Goal: Transaction & Acquisition: Obtain resource

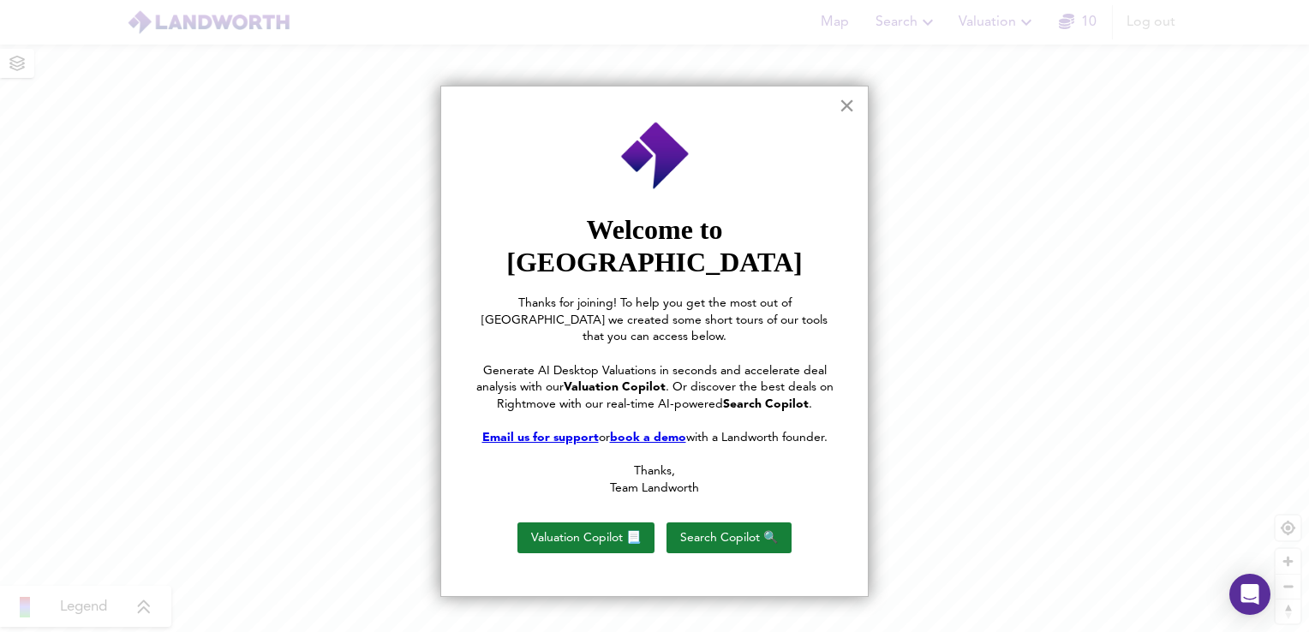
click at [846, 106] on button "×" at bounding box center [847, 105] width 16 height 27
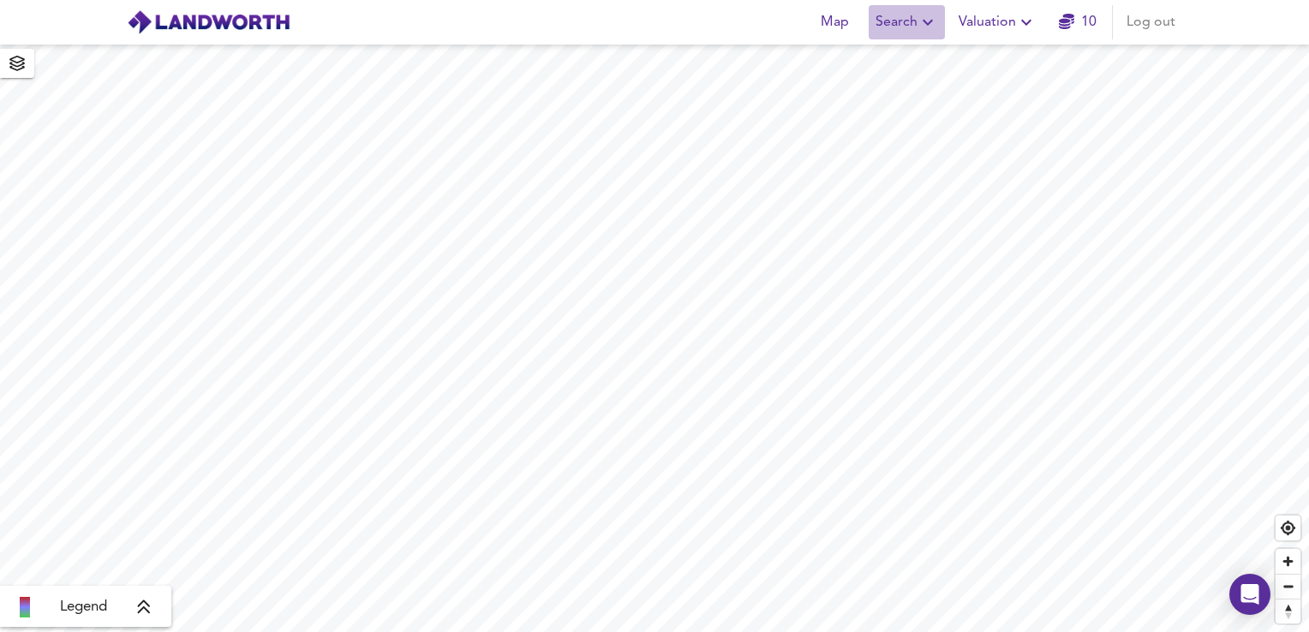
click at [895, 26] on span "Search" at bounding box center [907, 22] width 63 height 24
click at [878, 60] on li "New Search" at bounding box center [907, 61] width 170 height 31
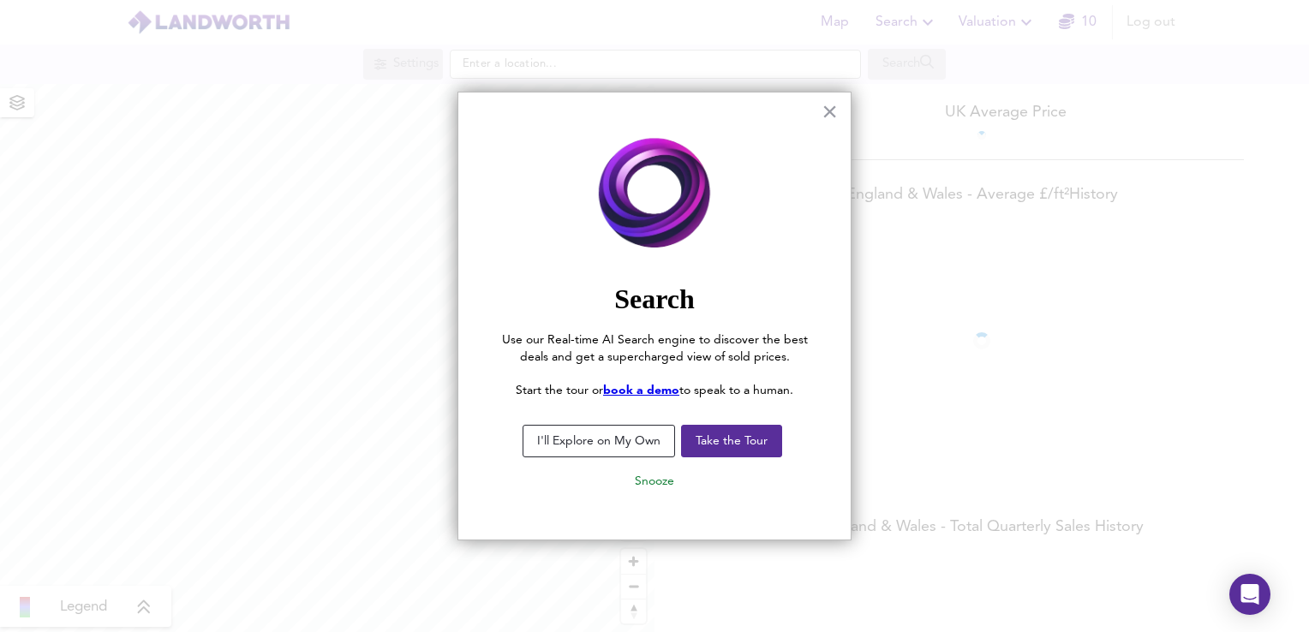
click at [504, 69] on div at bounding box center [654, 316] width 1309 height 632
click at [819, 110] on div "× Search Use our Real-time AI Search engine to discover the best deals and get …" at bounding box center [654, 316] width 394 height 449
click at [824, 112] on button "×" at bounding box center [830, 111] width 16 height 27
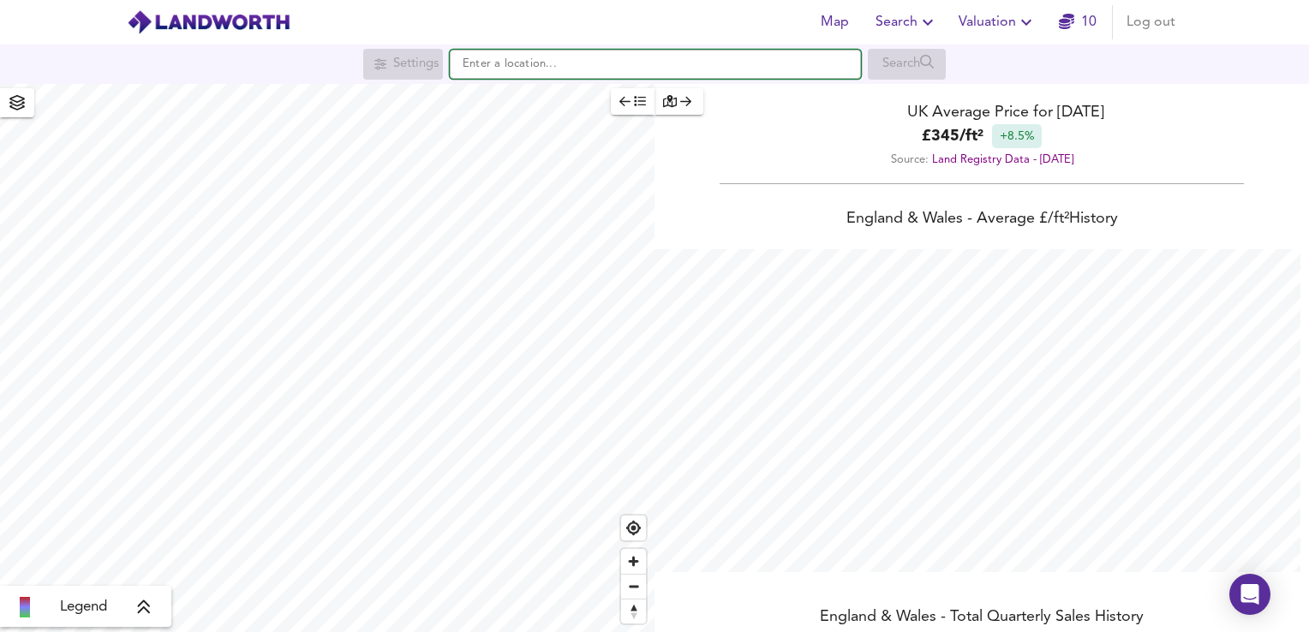
click at [574, 67] on input "text" at bounding box center [655, 64] width 411 height 29
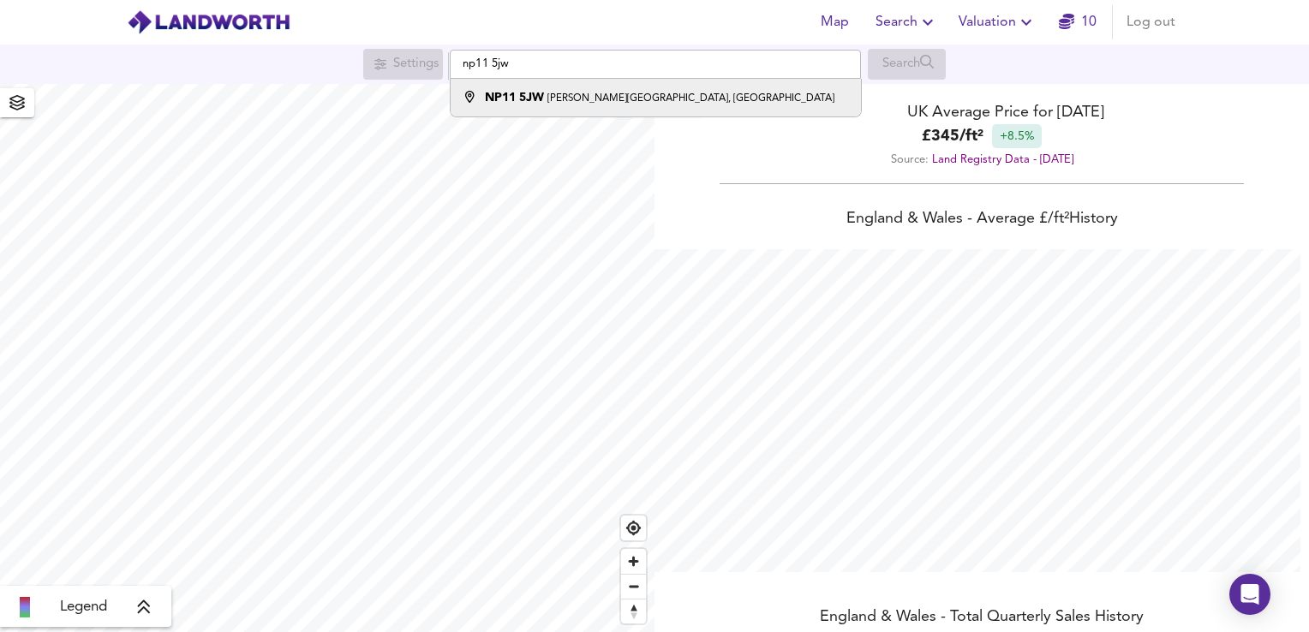
click at [573, 101] on small "Brett Road, Abercarn, Newport" at bounding box center [690, 98] width 287 height 10
type input "Brett Road, Abercarn, Newport NP11 5JW"
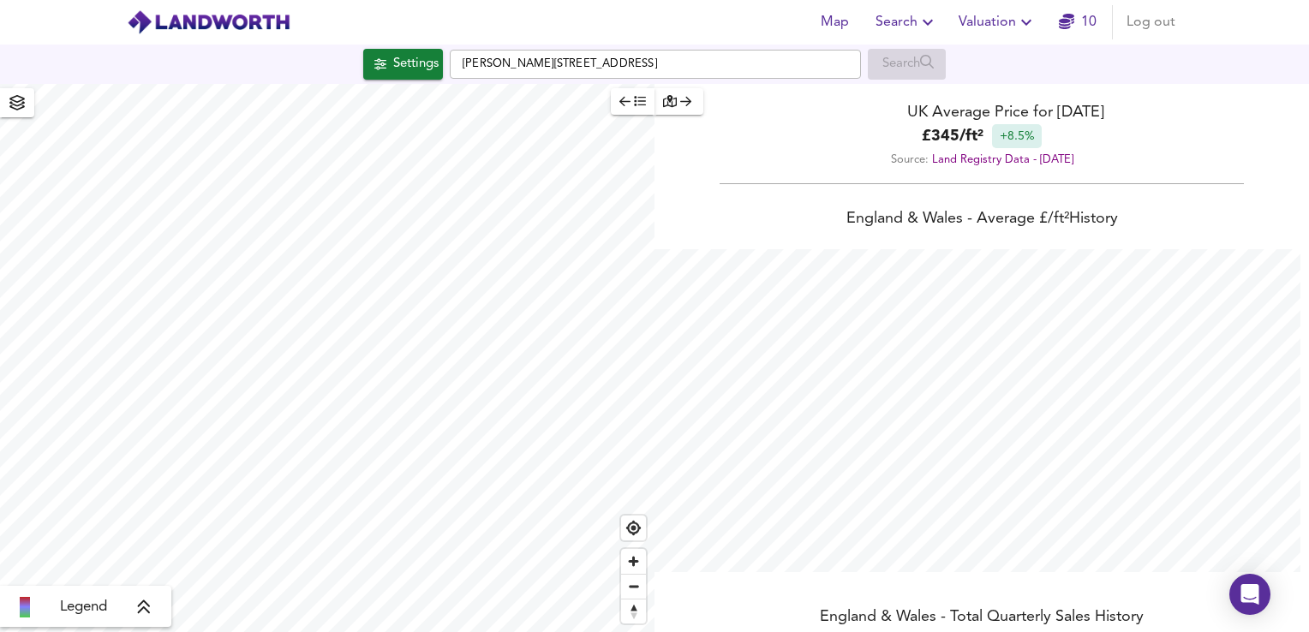
checkbox input "false"
checkbox input "true"
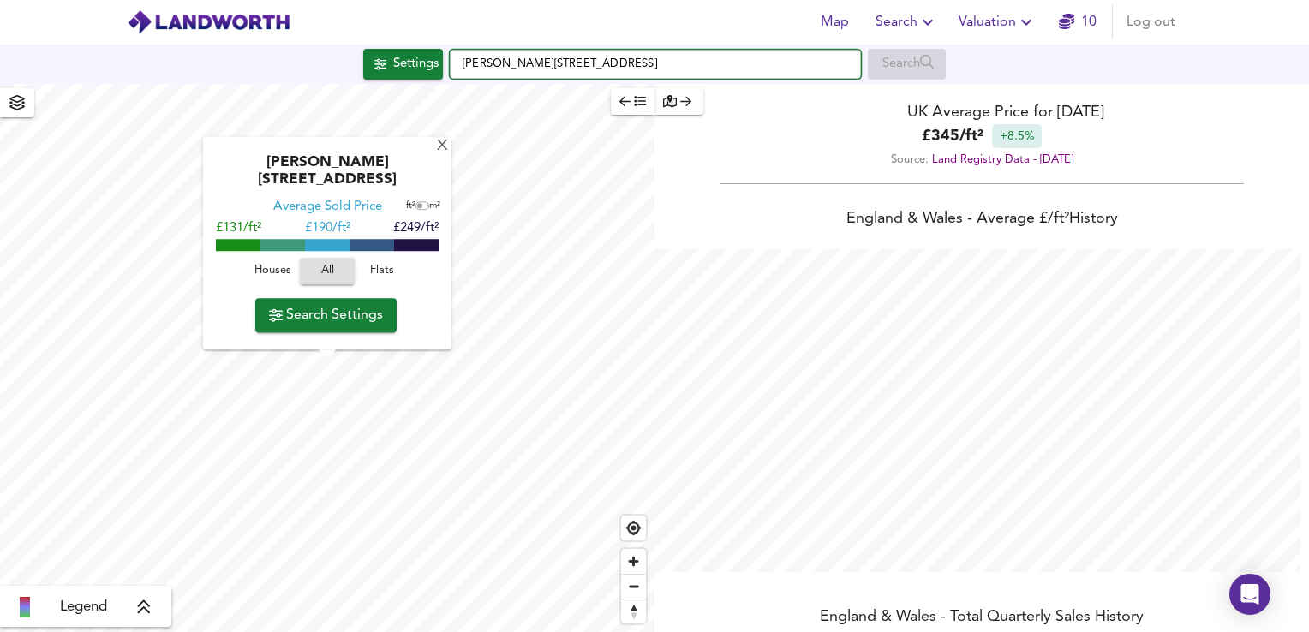
click at [463, 61] on input "Brett Road, Abercarn, Newport NP11 5JW" at bounding box center [655, 64] width 411 height 29
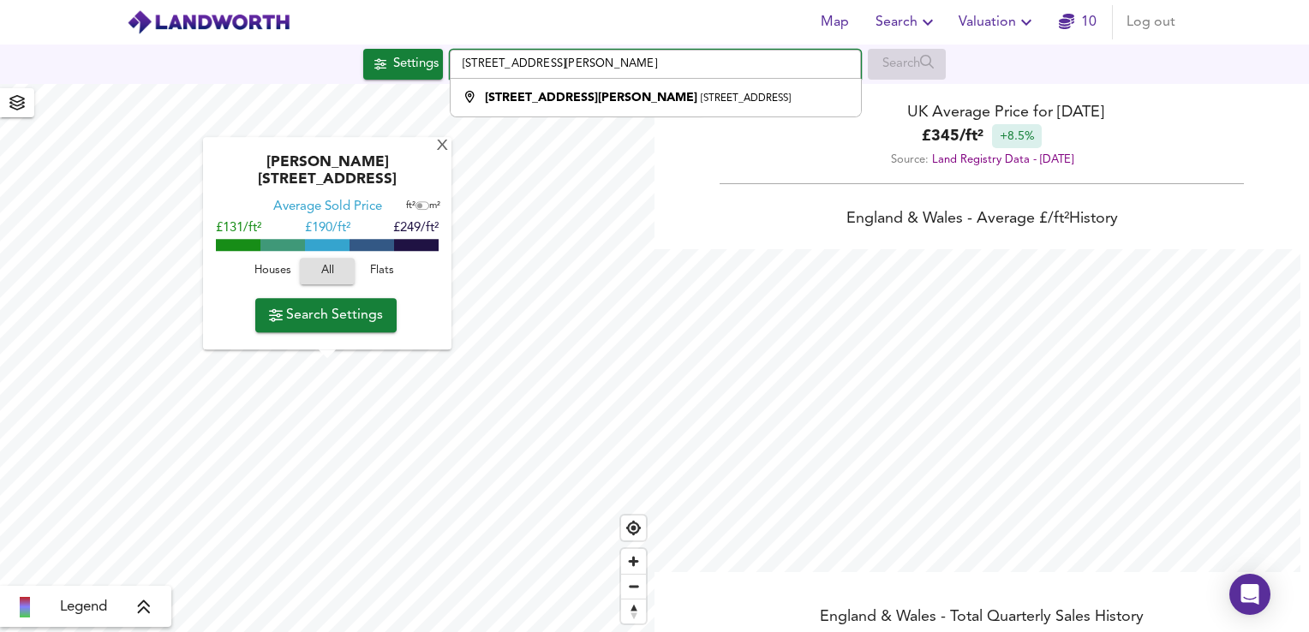
type input "6 Brett Road, Abercarn, Newport NP11 5JW"
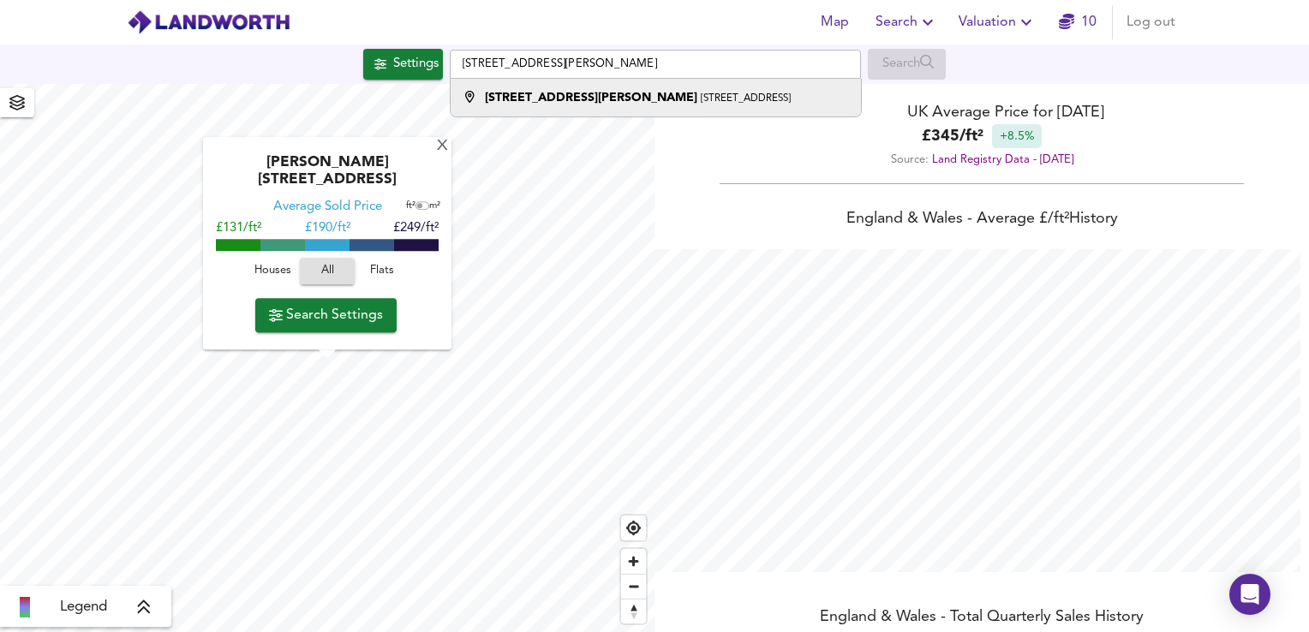
click at [513, 87] on li "6 Brett Road Abercarn, Newport NP11 5JW" at bounding box center [655, 98] width 409 height 38
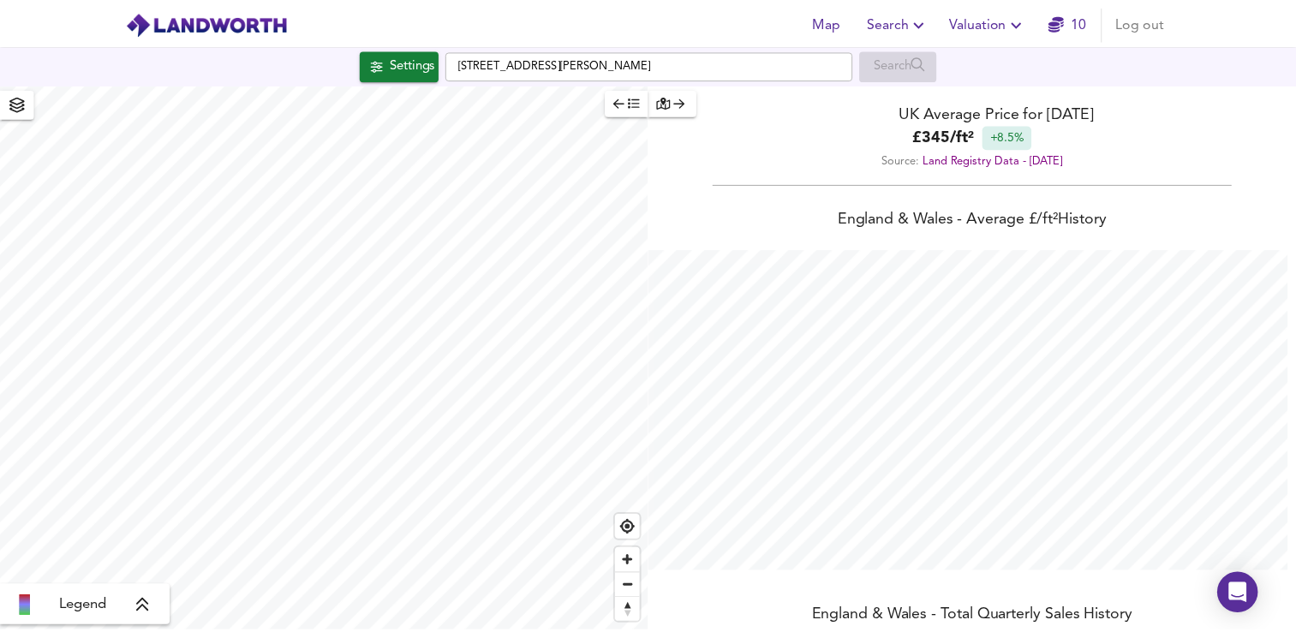
scroll to position [355, 0]
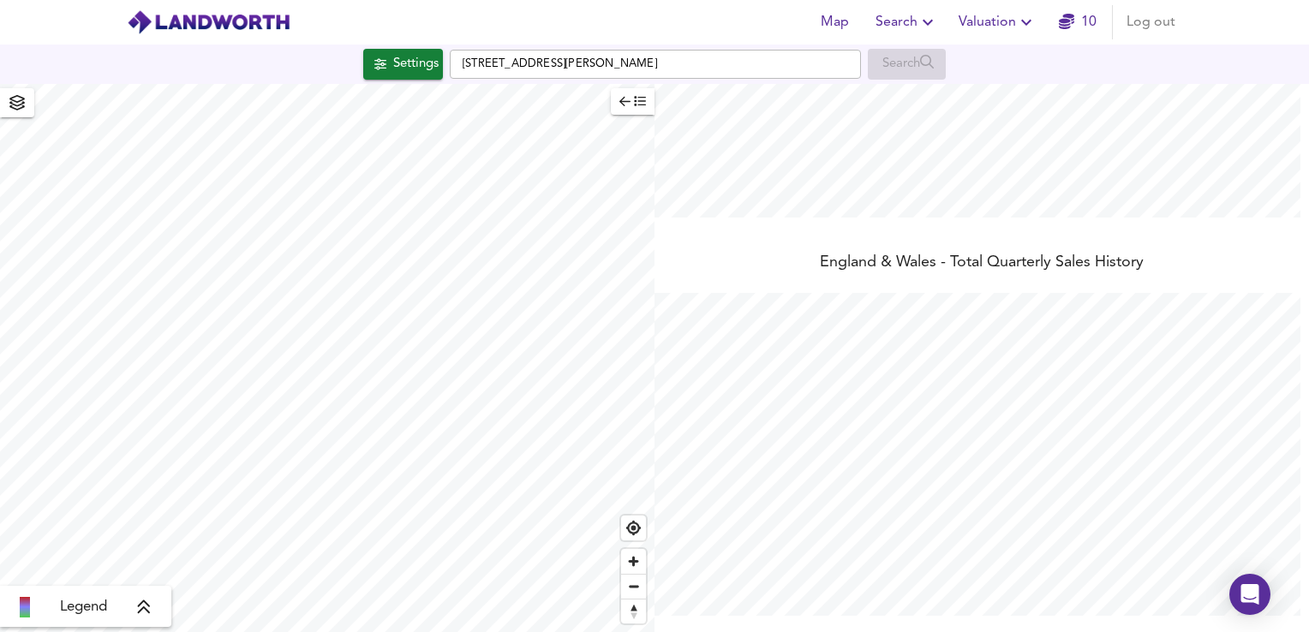
click at [995, 29] on span "Valuation" at bounding box center [998, 22] width 78 height 24
click at [993, 66] on li "New Valuation Report" at bounding box center [997, 61] width 205 height 31
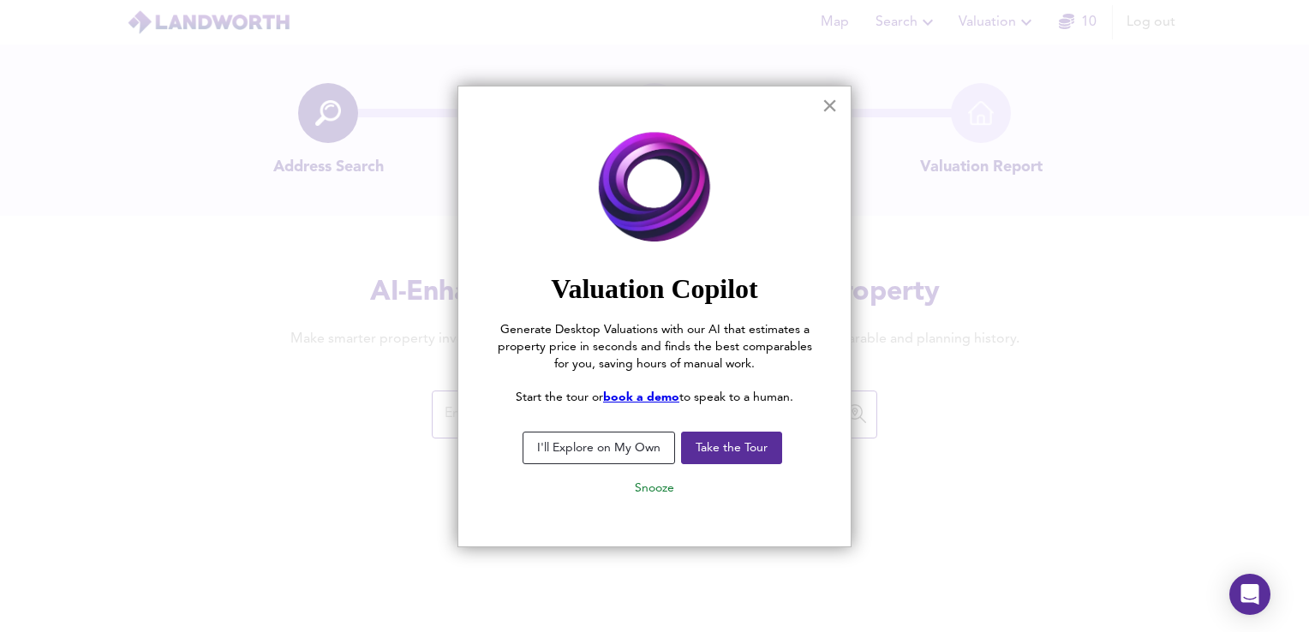
click at [831, 109] on button "×" at bounding box center [830, 105] width 16 height 27
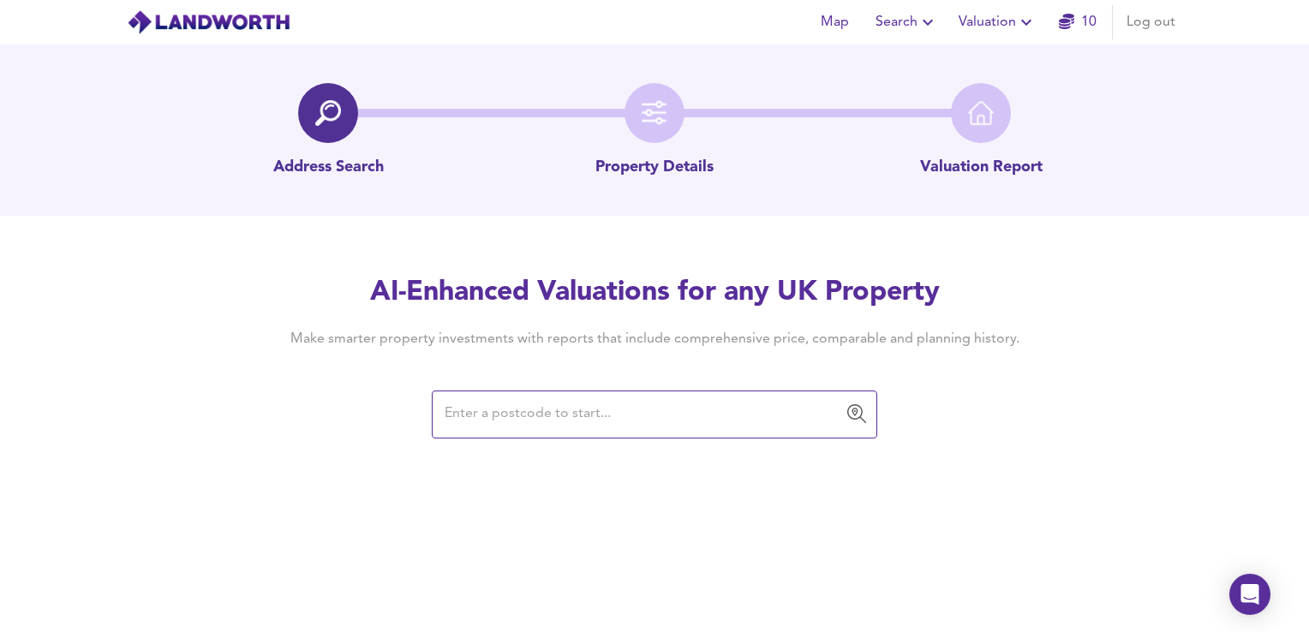
click at [589, 417] on input "text" at bounding box center [641, 414] width 404 height 33
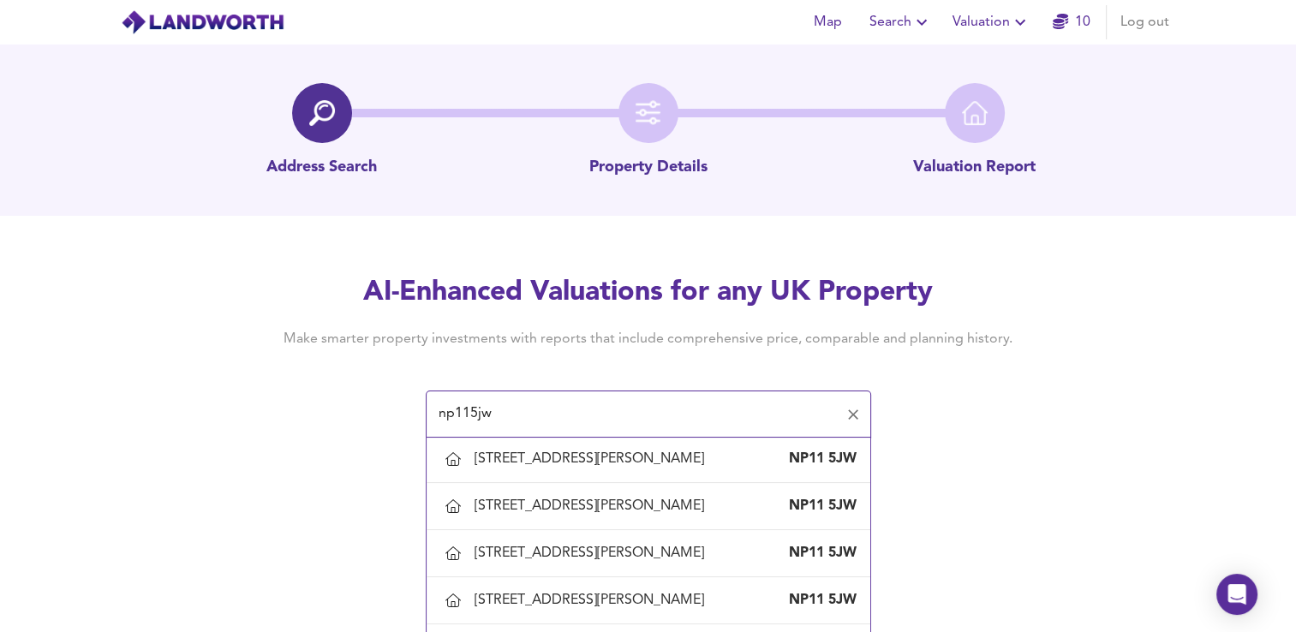
scroll to position [286, 0]
click at [579, 475] on div "6 Brett Road, Abercarn, Caerphilly County Borough NP11 5JW" at bounding box center [648, 457] width 416 height 36
type input "6 Brett Road, Abercarn, Caerphilly County Borough"
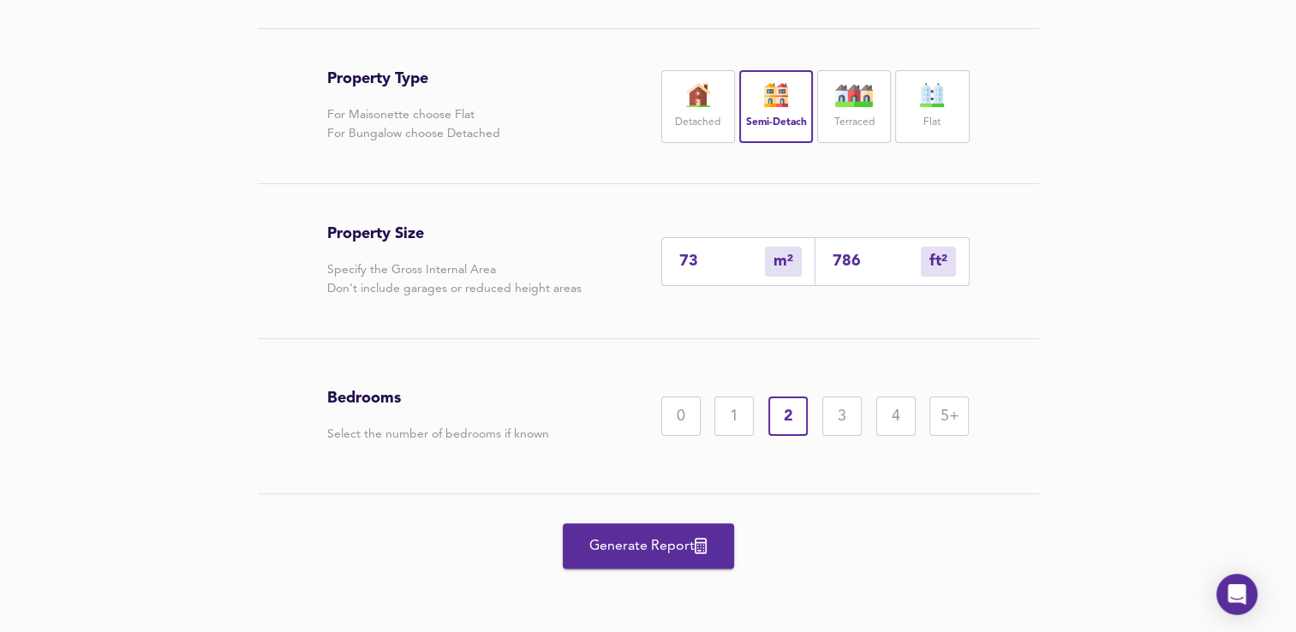
scroll to position [387, 0]
click at [641, 541] on span "Generate Report" at bounding box center [648, 547] width 137 height 24
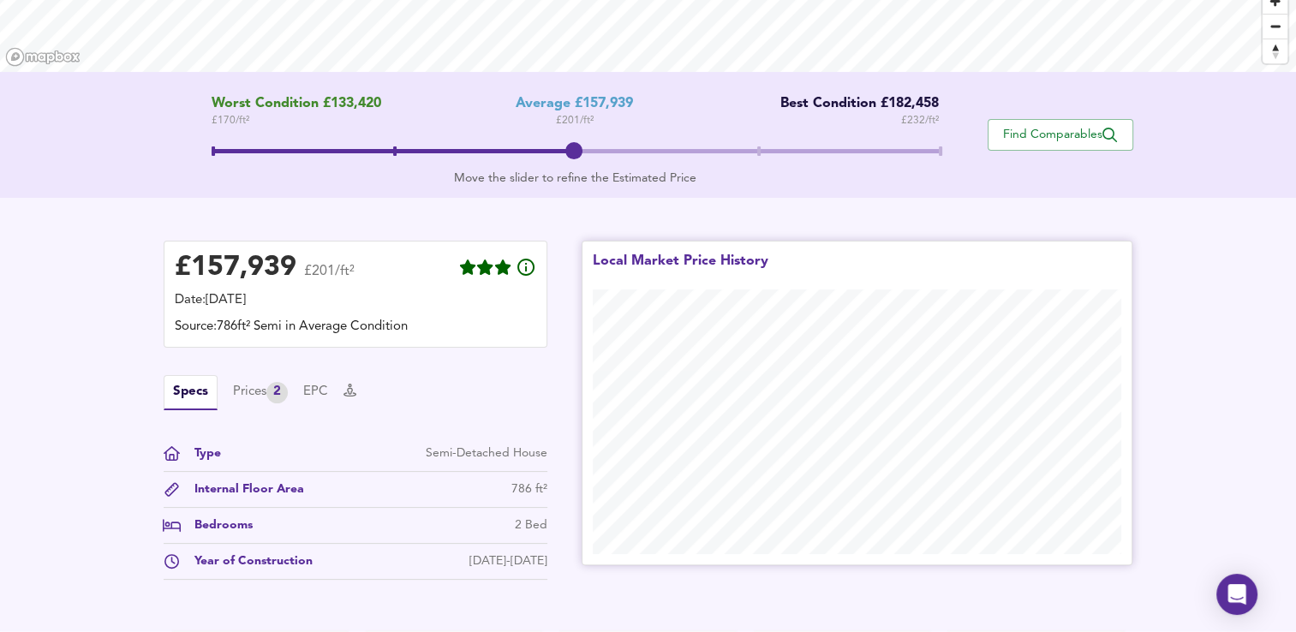
scroll to position [314, 0]
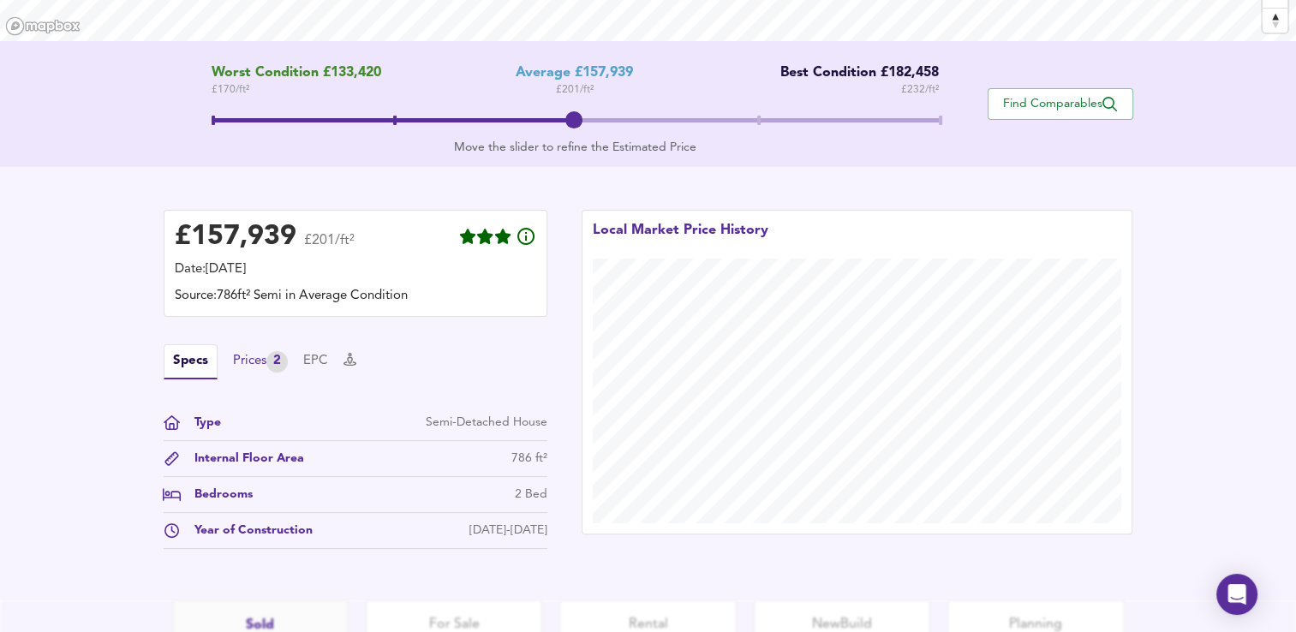
click at [241, 355] on div "Prices 2" at bounding box center [260, 361] width 55 height 21
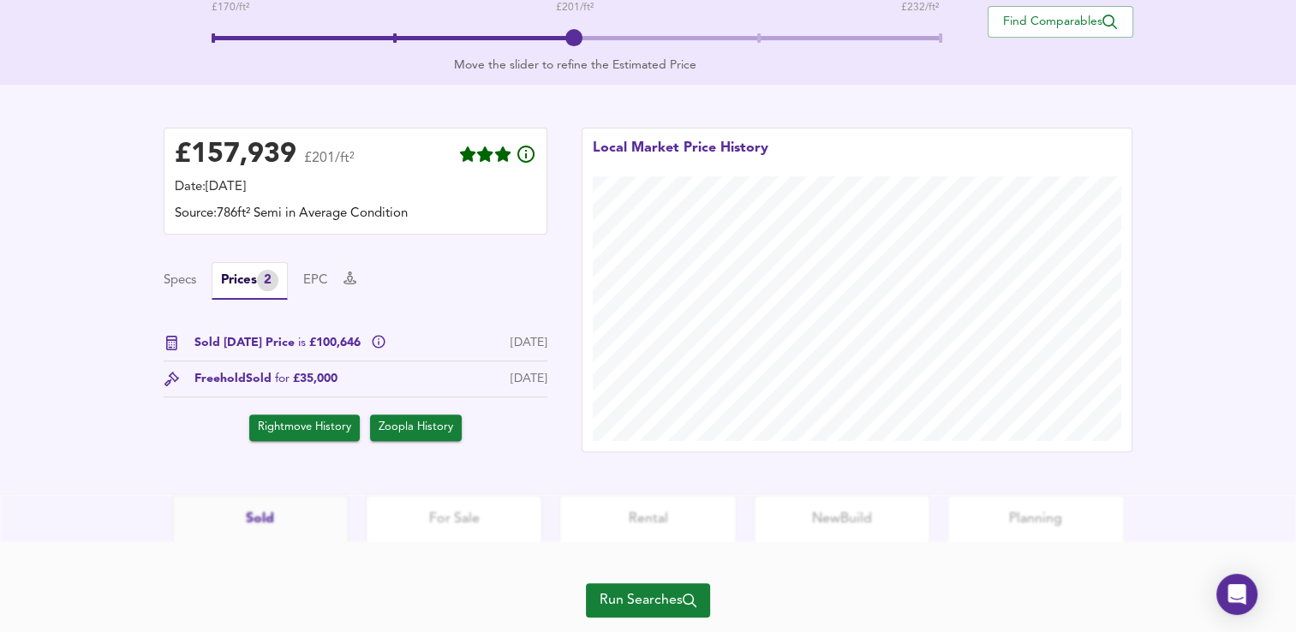
scroll to position [442, 0]
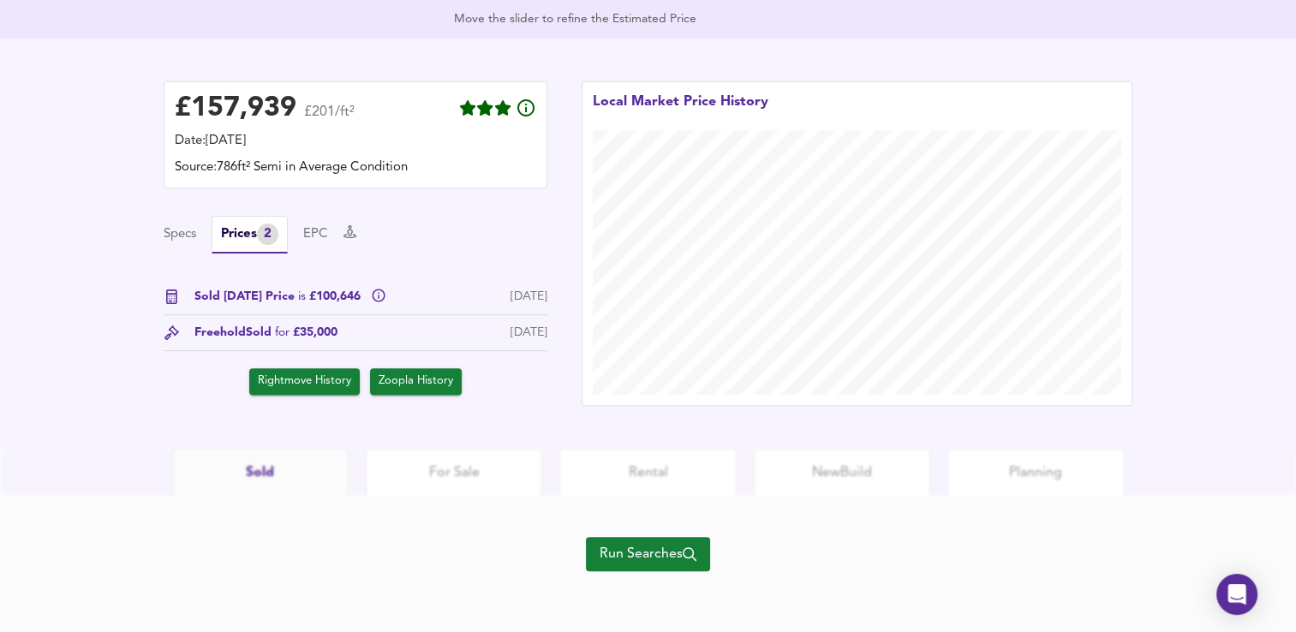
click at [298, 296] on span "is" at bounding box center [302, 296] width 8 height 12
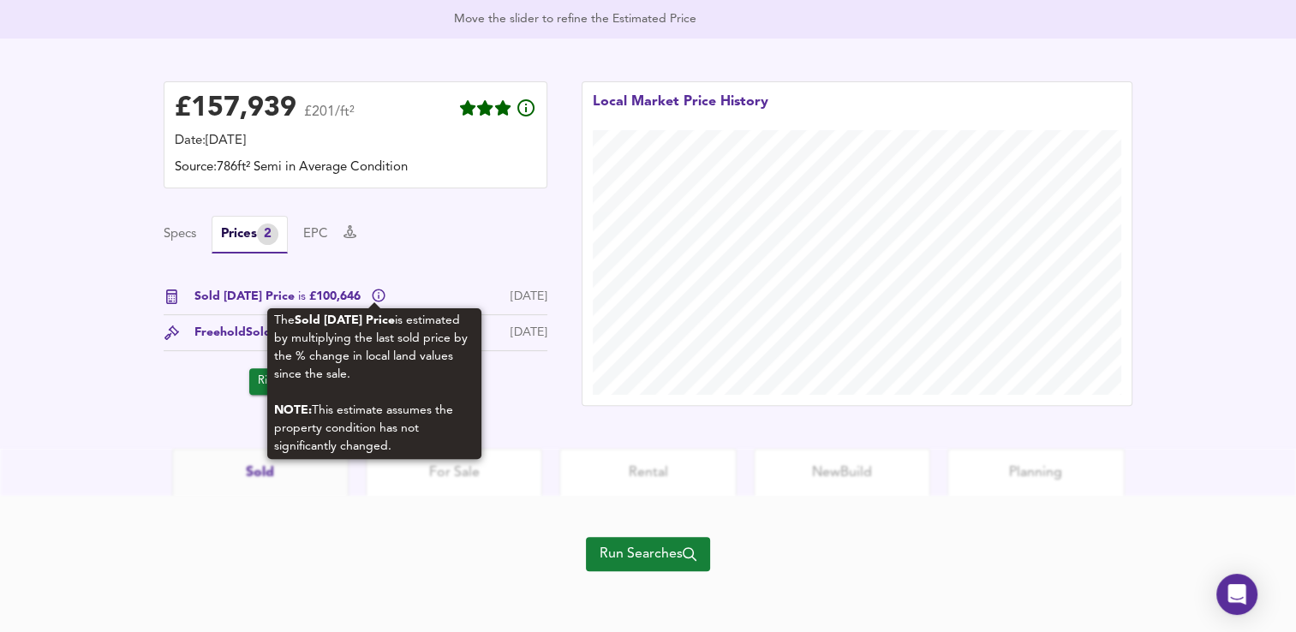
click at [374, 296] on icon at bounding box center [378, 296] width 13 height 13
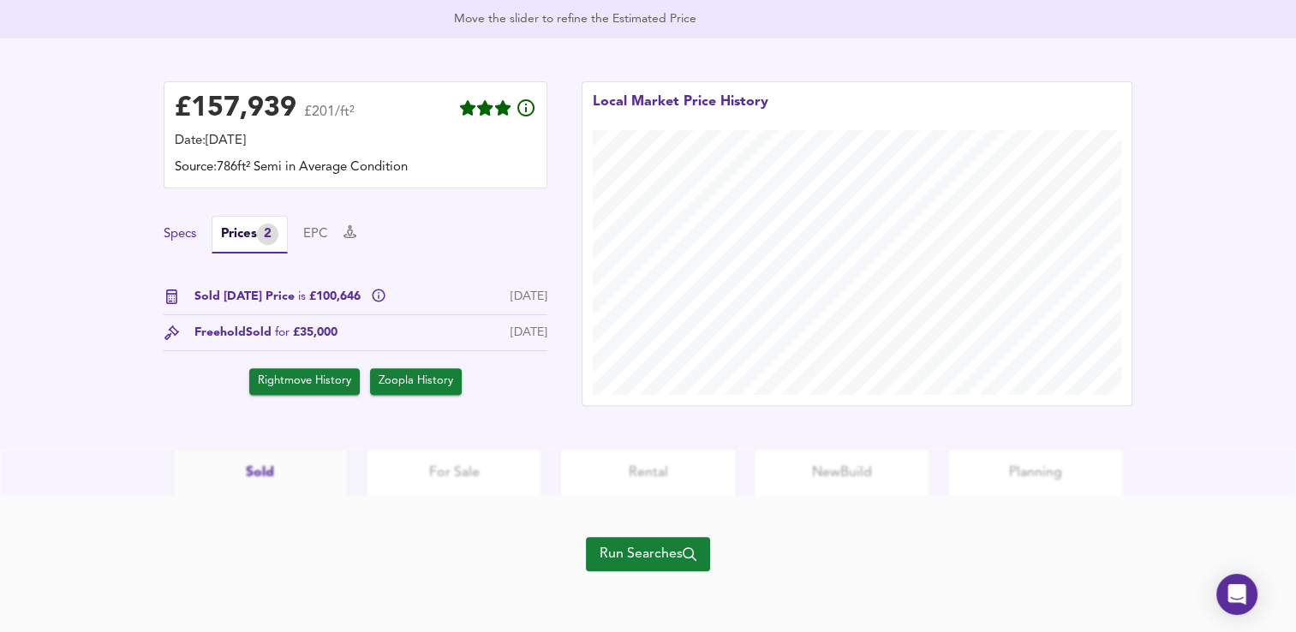
click at [187, 240] on button "Specs" at bounding box center [180, 234] width 33 height 19
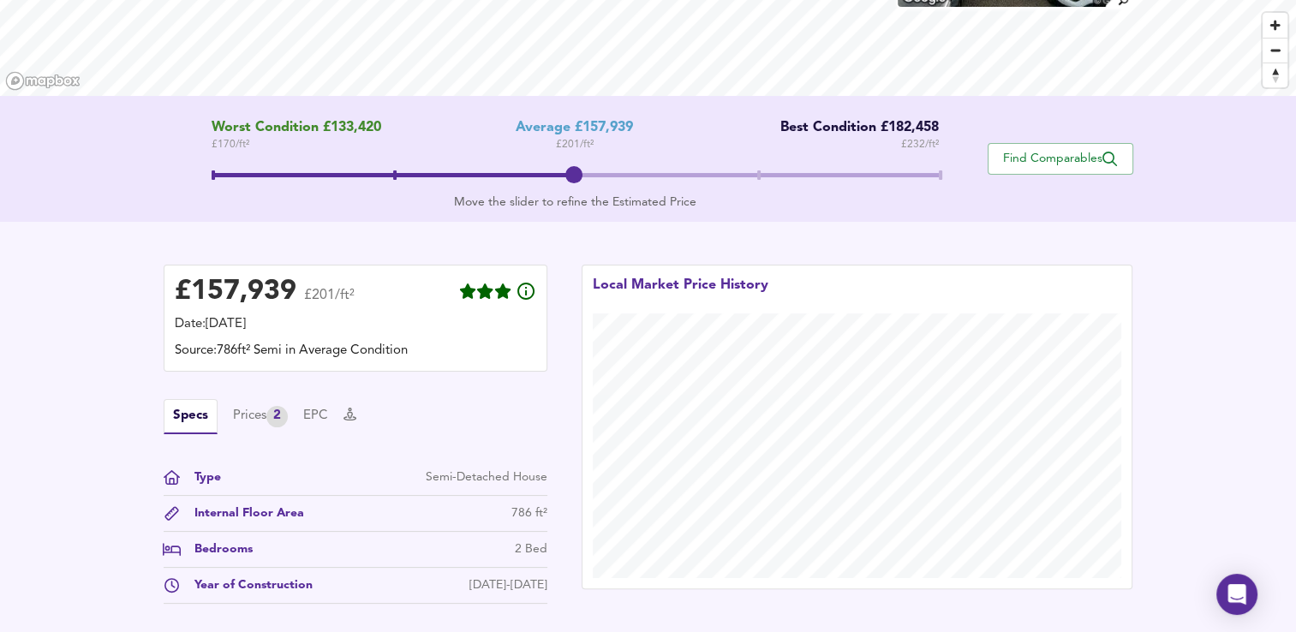
scroll to position [258, 0]
